Goal: Navigation & Orientation: Find specific page/section

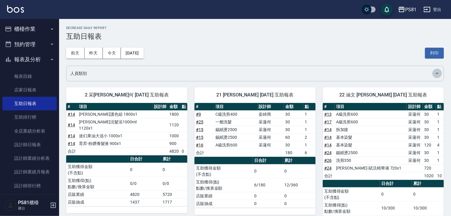
click at [433, 72] on button "Open" at bounding box center [436, 72] width 9 height 9
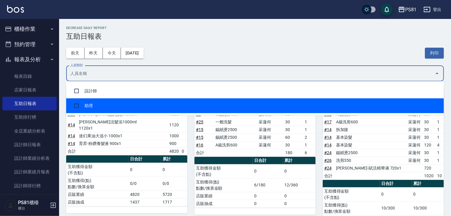
click at [77, 104] on input "checkbox" at bounding box center [76, 105] width 11 height 11
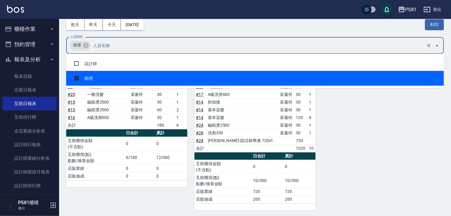
scroll to position [29, 0]
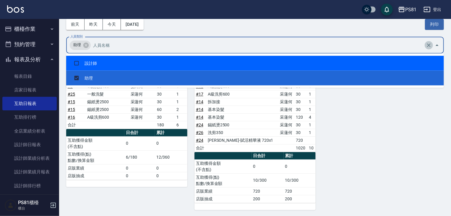
click at [428, 45] on icon "Clear" at bounding box center [428, 45] width 6 height 6
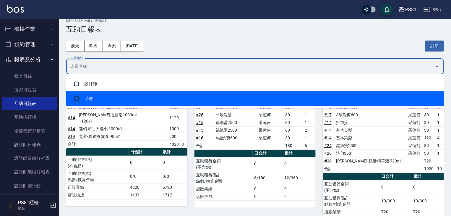
scroll to position [28, 0]
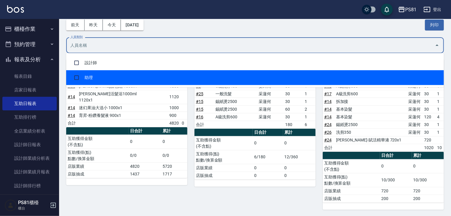
click at [75, 77] on input "checkbox" at bounding box center [76, 77] width 11 height 11
checkbox input "true"
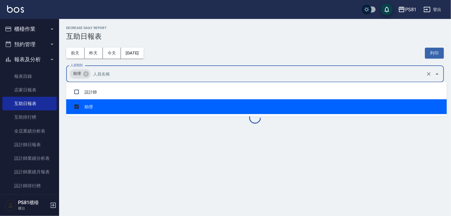
scroll to position [0, 0]
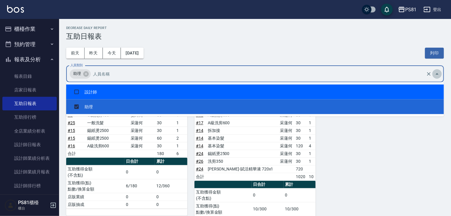
click at [437, 72] on icon "Close" at bounding box center [436, 73] width 7 height 7
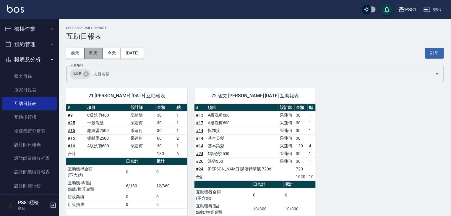
click at [92, 52] on button "昨天" at bounding box center [93, 53] width 18 height 11
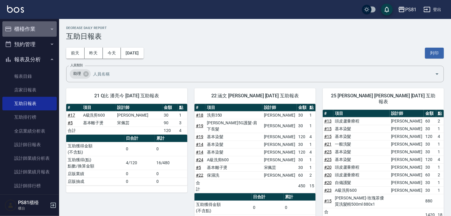
click at [50, 28] on icon "button" at bounding box center [52, 29] width 5 height 5
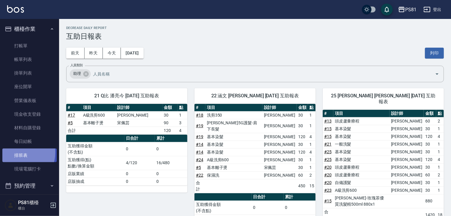
click at [16, 152] on link "排班表" at bounding box center [29, 155] width 54 height 14
